Goal: Task Accomplishment & Management: Manage account settings

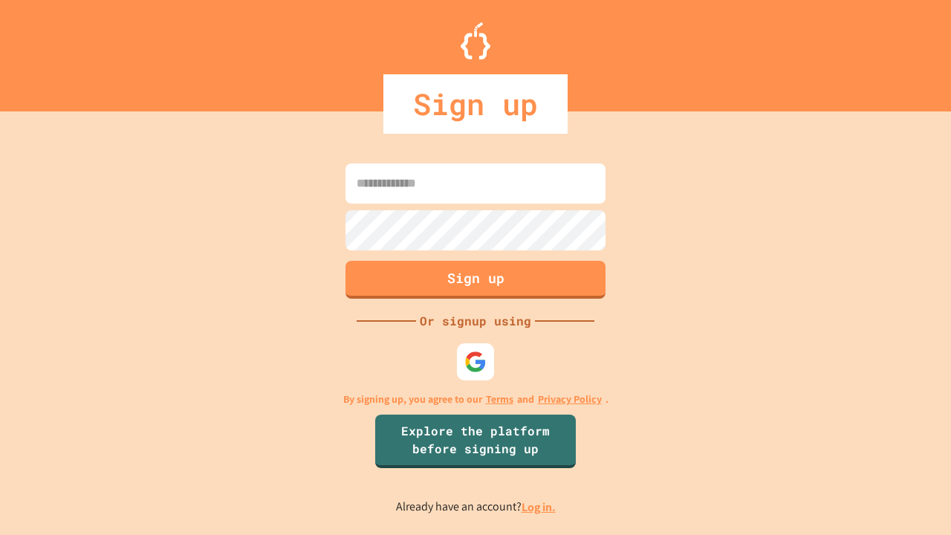
click at [539, 507] on link "Log in." at bounding box center [538, 507] width 34 height 16
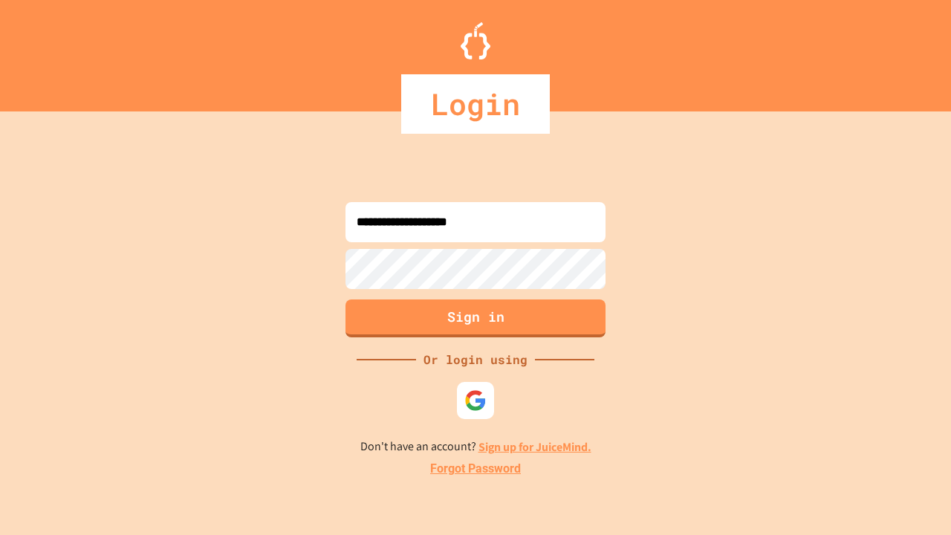
type input "**********"
